Goal: Consume media (video, audio)

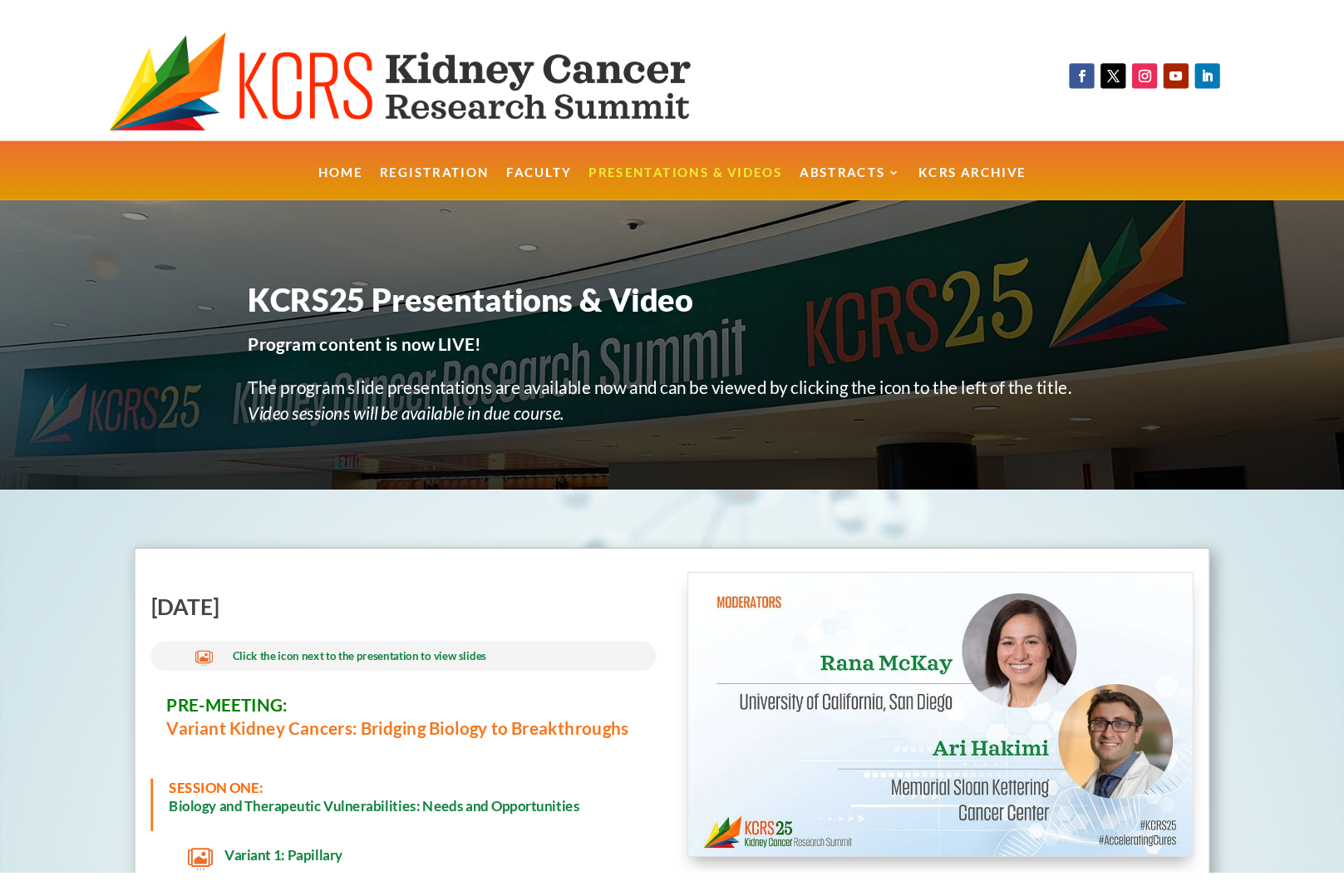
scroll to position [168, 0]
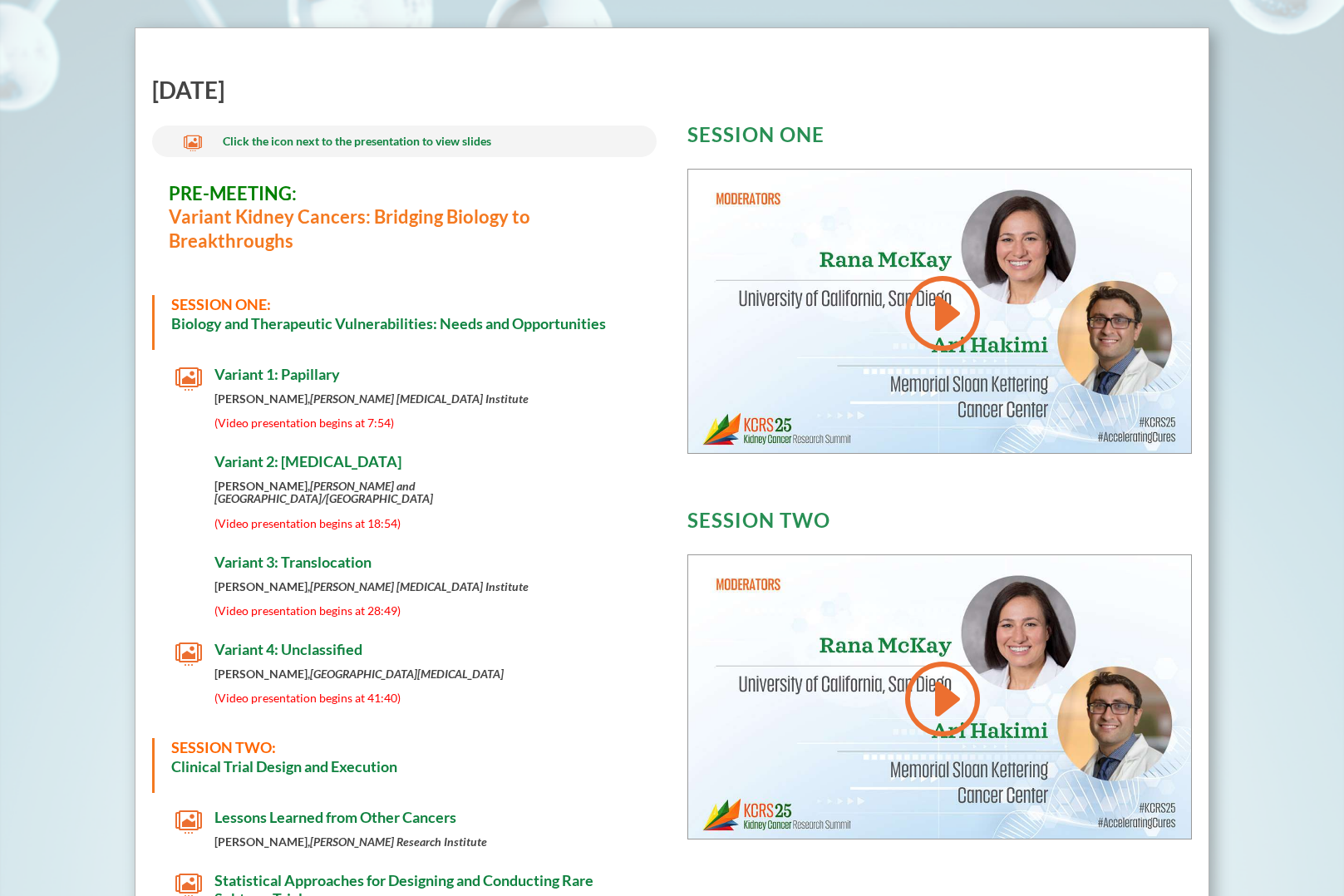
scroll to position [583, 0]
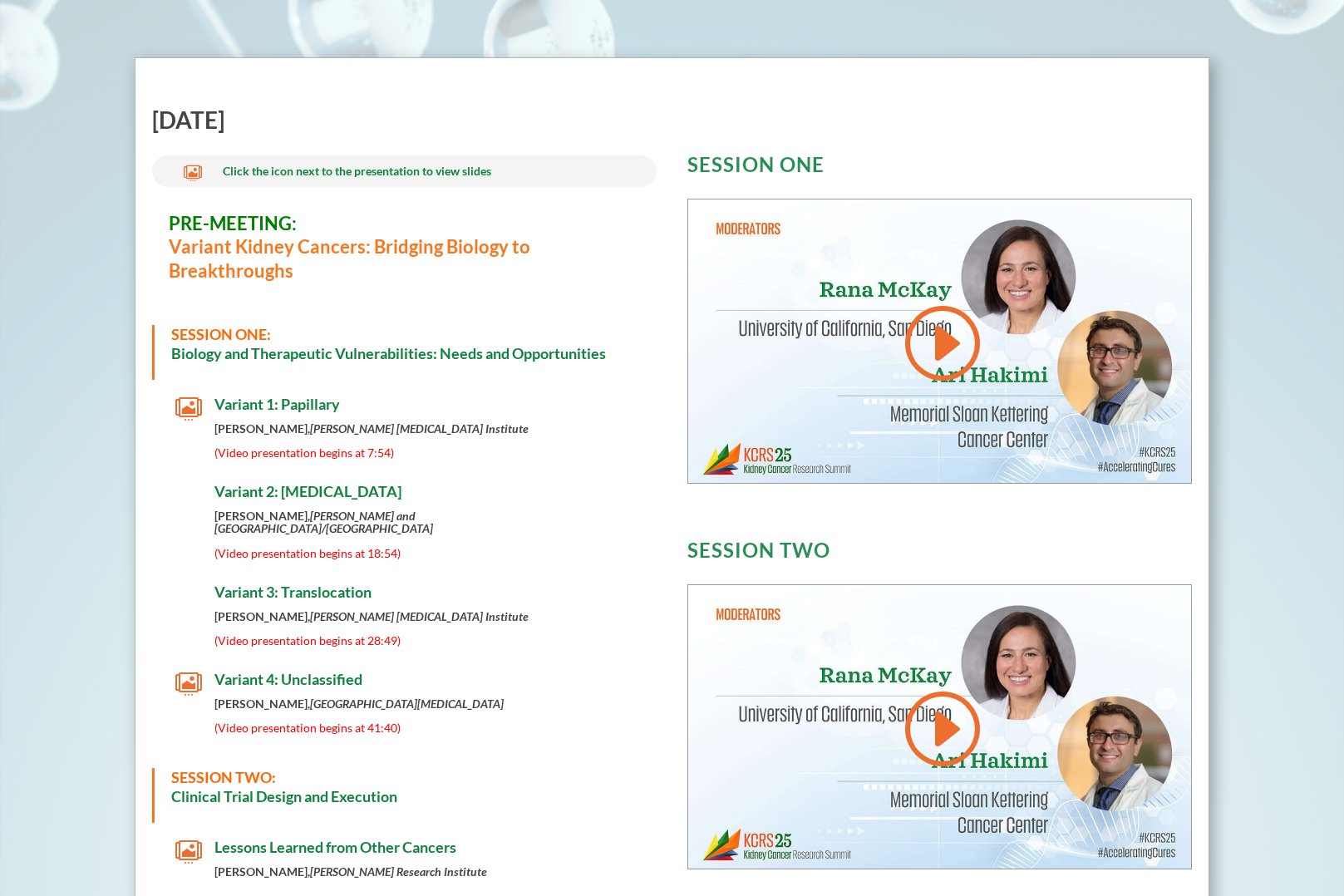
click at [327, 449] on span "(Video presentation begins at 7:54)" at bounding box center [304, 452] width 180 height 14
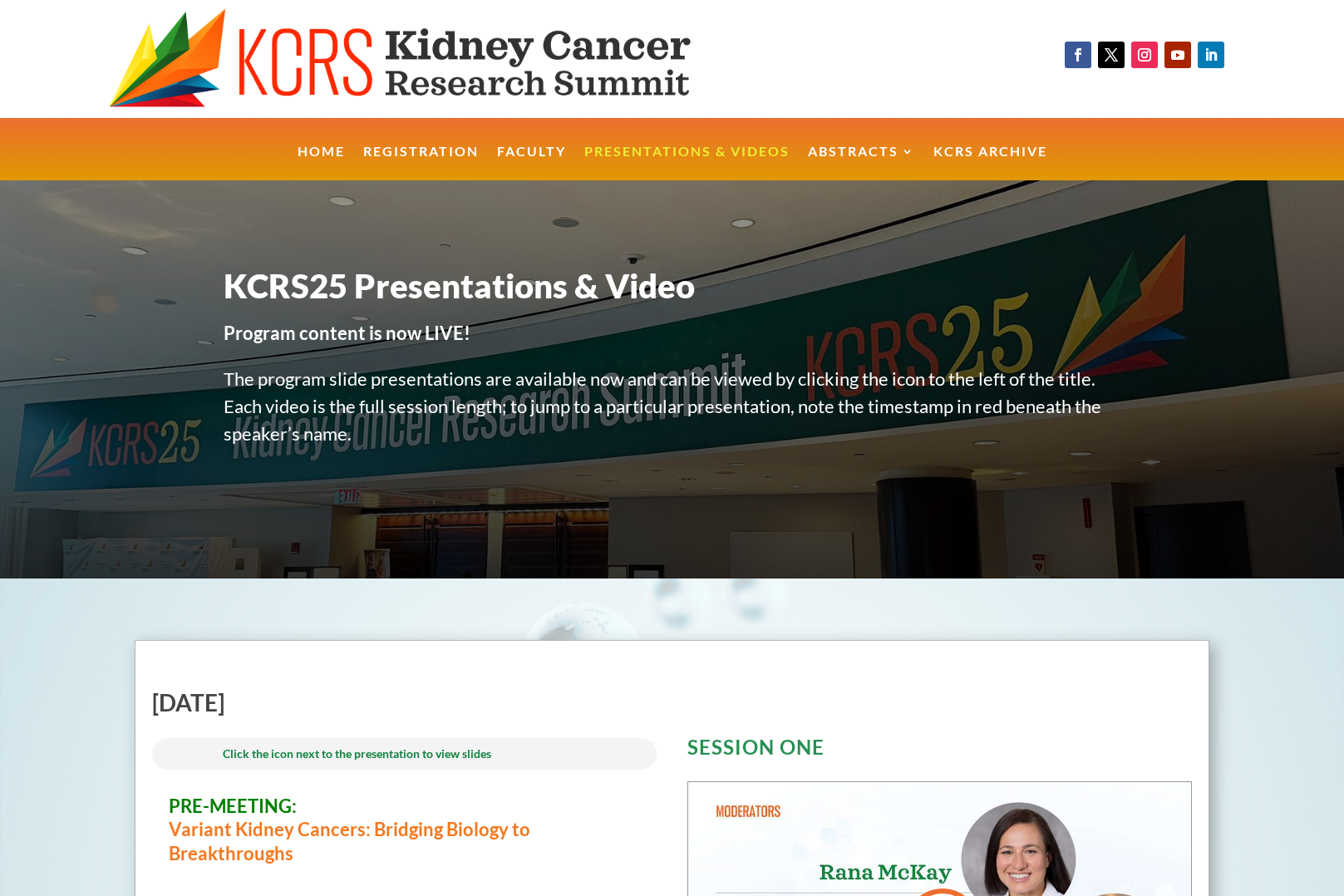
scroll to position [583, 0]
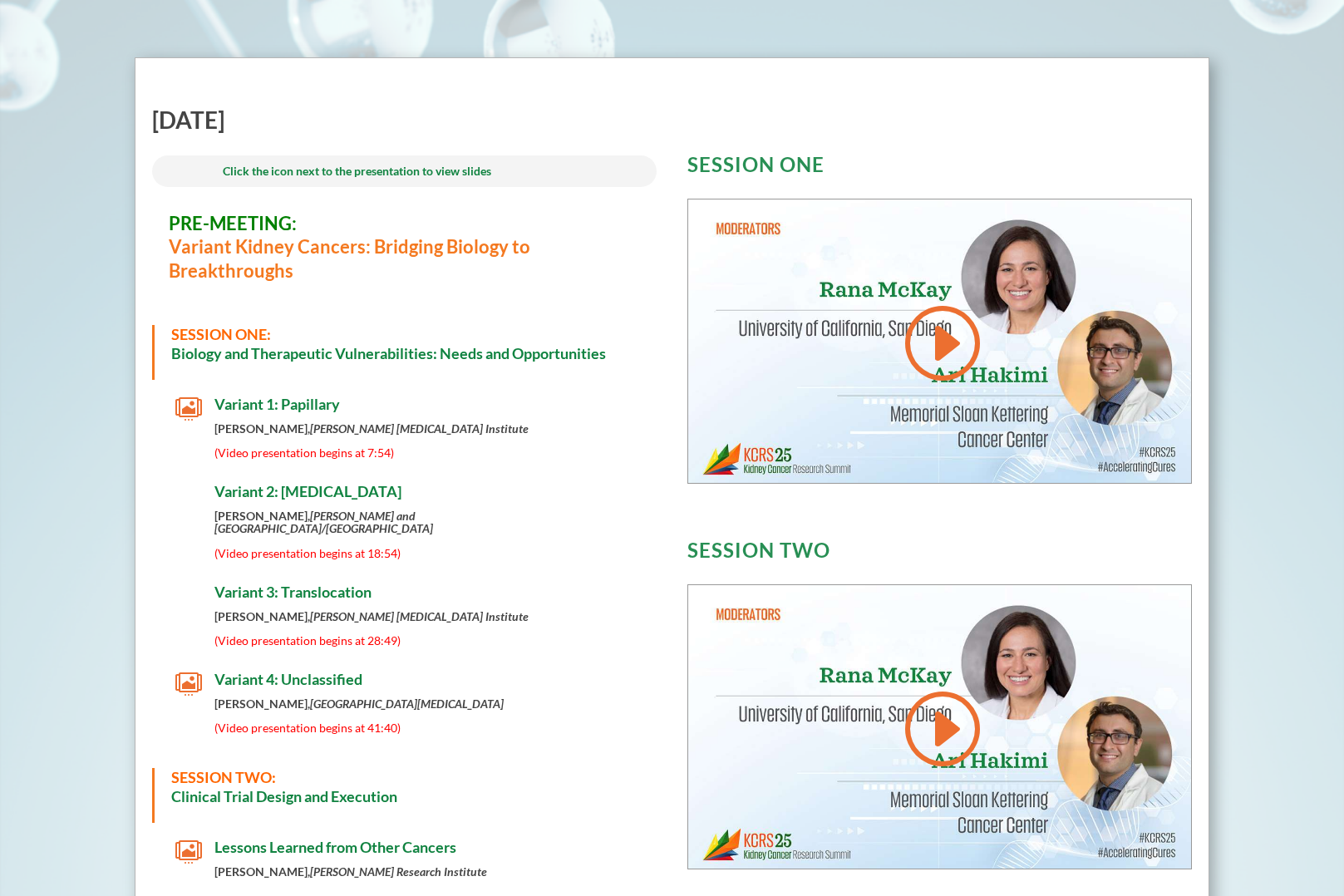
click at [381, 455] on span "(Video presentation begins at 7:54)" at bounding box center [304, 452] width 180 height 14
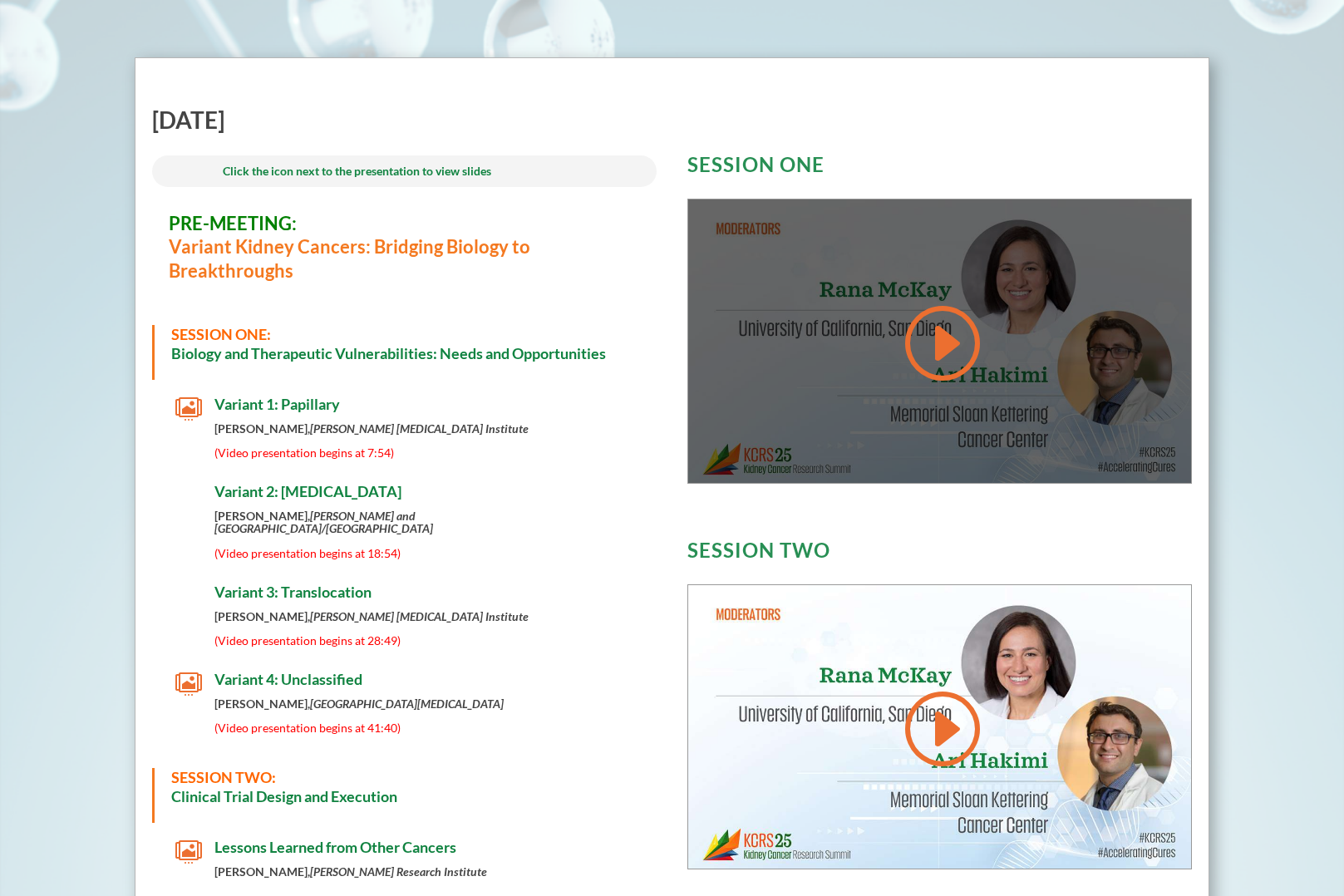
scroll to position [583, 0]
click at [964, 353] on link at bounding box center [940, 343] width 80 height 84
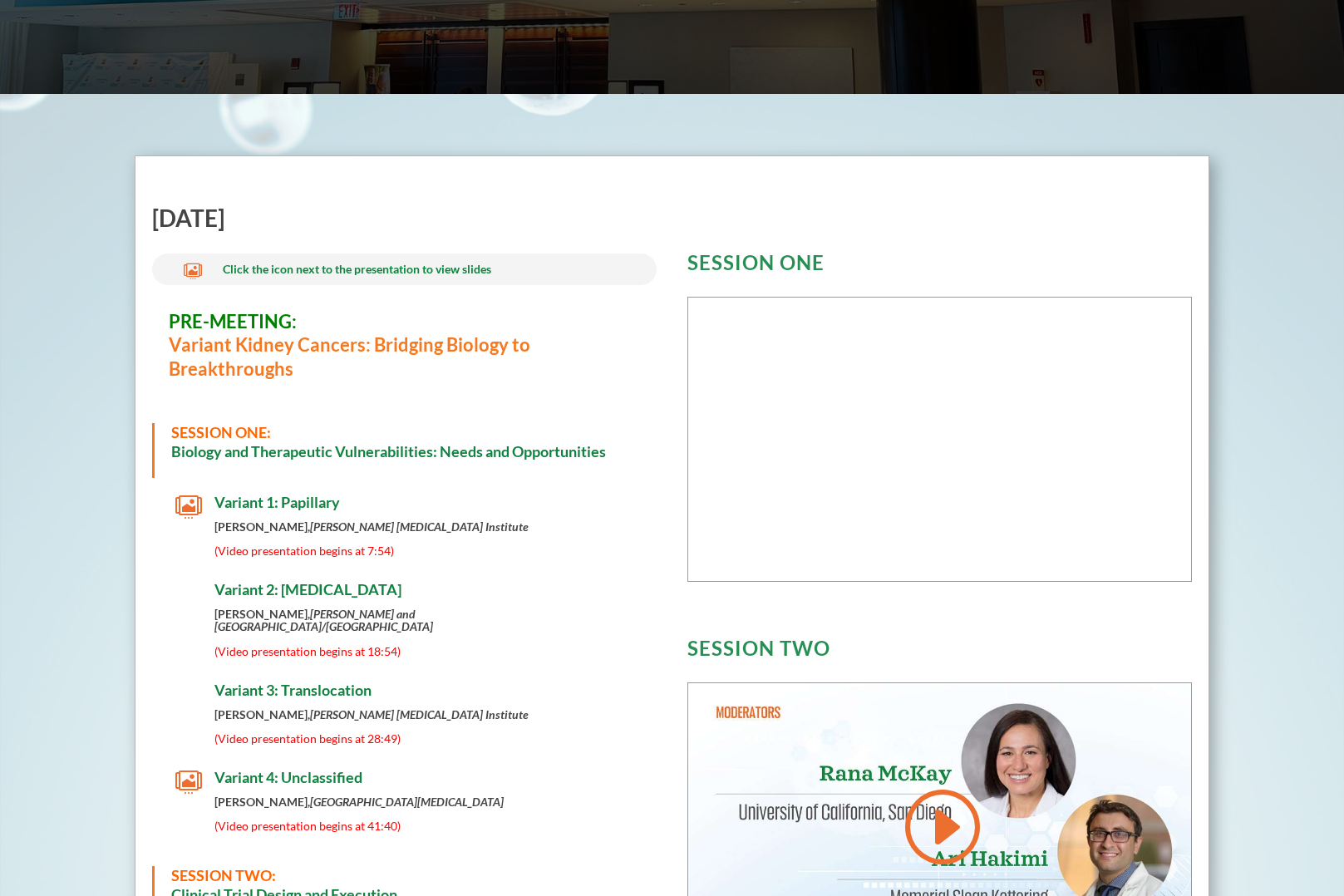
scroll to position [606, 0]
